Goal: Information Seeking & Learning: Learn about a topic

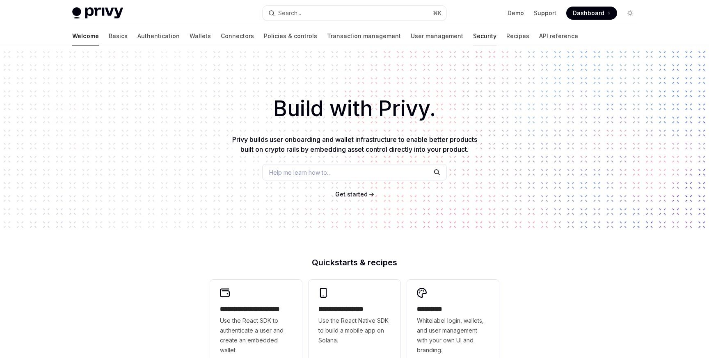
click at [473, 38] on link "Security" at bounding box center [484, 36] width 23 height 20
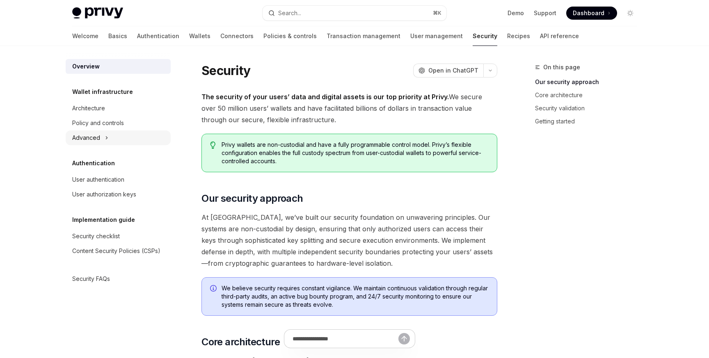
click at [106, 144] on button "Advanced" at bounding box center [118, 137] width 105 height 15
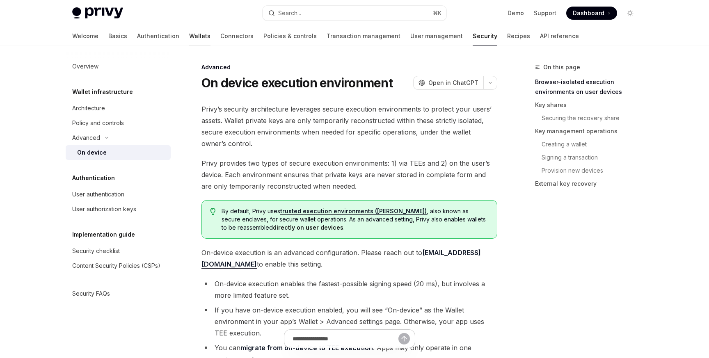
click at [189, 37] on link "Wallets" at bounding box center [199, 36] width 21 height 20
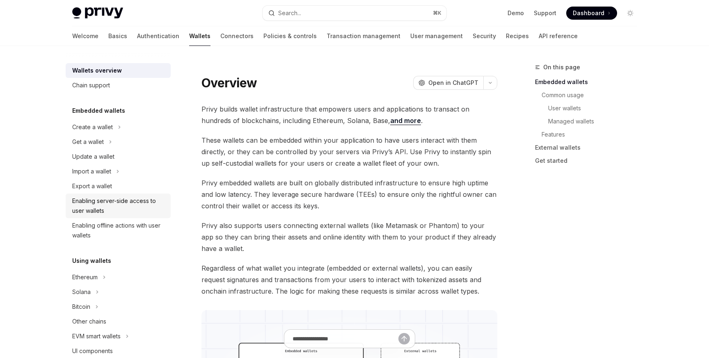
click at [137, 211] on div "Enabling server-side access to user wallets" at bounding box center [119, 206] width 94 height 20
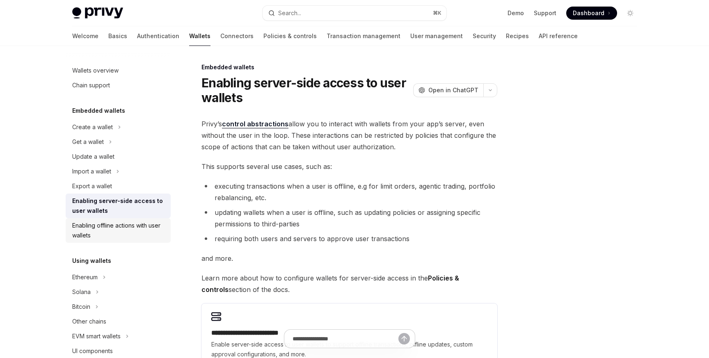
click at [95, 231] on div "Enabling offline actions with user wallets" at bounding box center [119, 231] width 94 height 20
type textarea "*"
